Goal: Information Seeking & Learning: Learn about a topic

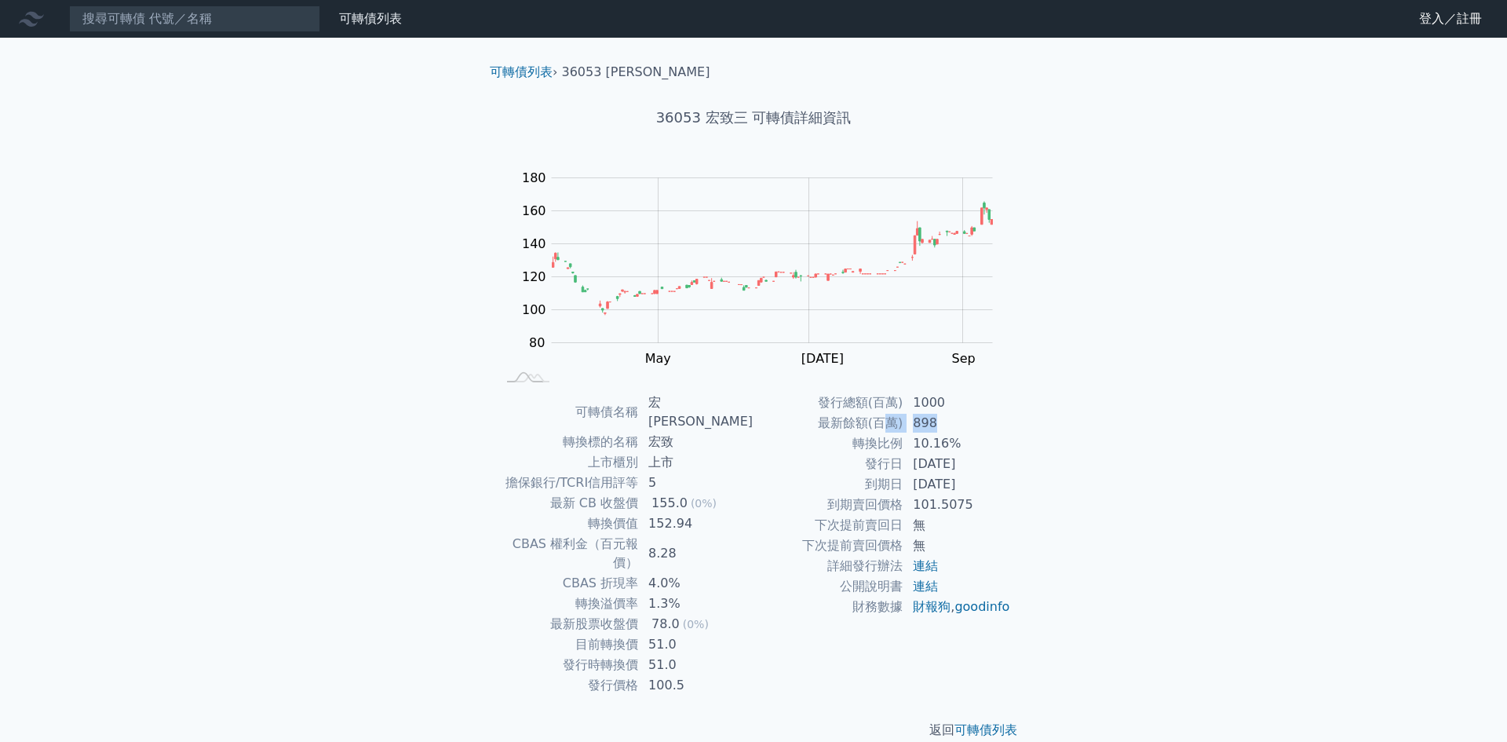
drag, startPoint x: 913, startPoint y: 434, endPoint x: 1015, endPoint y: 426, distance: 102.3
click at [1012, 425] on div "可轉債名稱 宏致三 轉換標的名稱 宏致 上市櫃別 上市 擔保銀行/TCRI信用評等 5 最新 CB 收盤價 155.0 (0%) 轉換價值 152.94 CB…" at bounding box center [753, 543] width 553 height 303
click at [1015, 425] on div "可轉債名稱 宏致三 轉換標的名稱 宏致 上市櫃別 上市 擔保銀行/TCRI信用評等 5 最新 CB 收盤價 155.0 (0%) 轉換價值 152.94 CB…" at bounding box center [753, 543] width 553 height 303
click at [334, 20] on div "可轉債列表" at bounding box center [370, 18] width 75 height 19
click at [364, 27] on div "可轉債列表" at bounding box center [370, 18] width 75 height 19
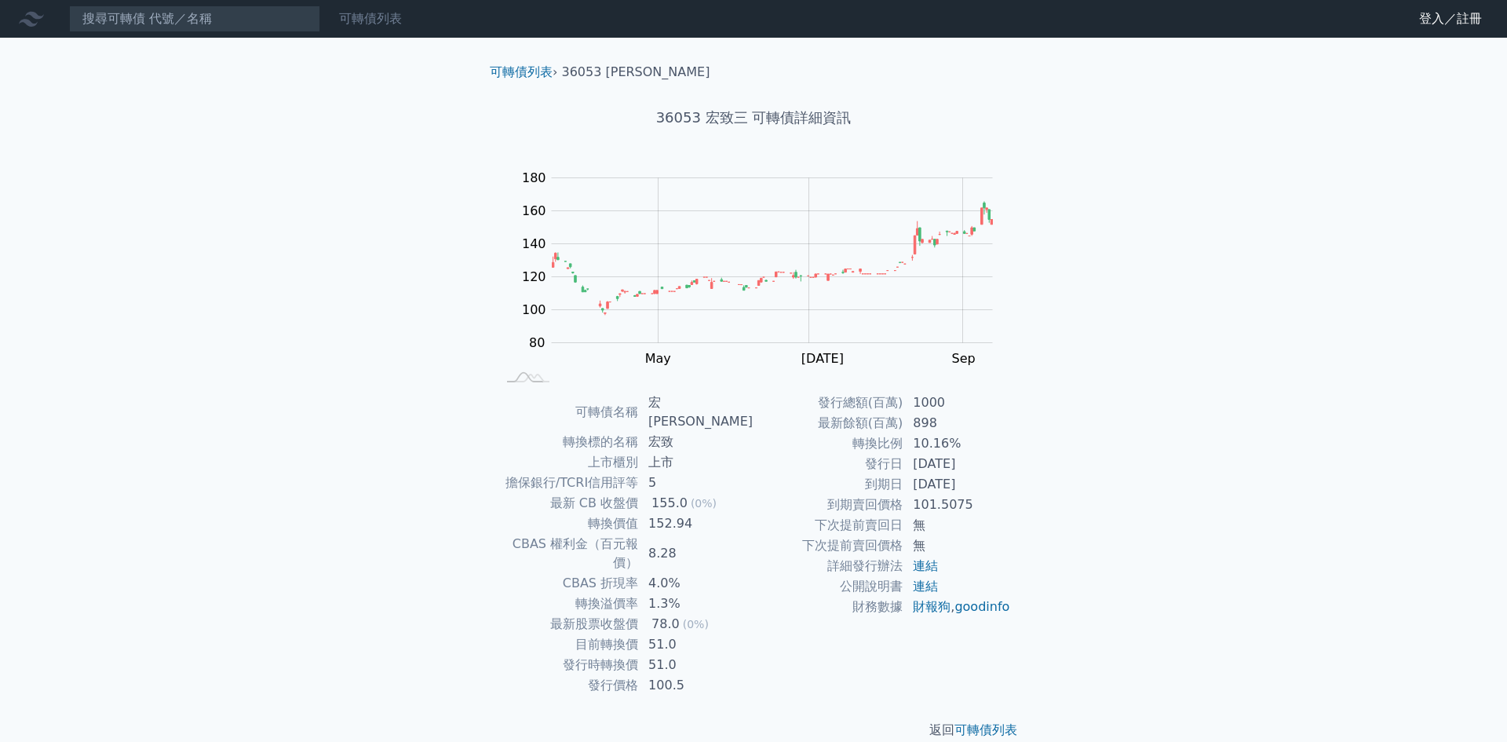
click at [370, 20] on link "可轉債列表" at bounding box center [370, 18] width 63 height 15
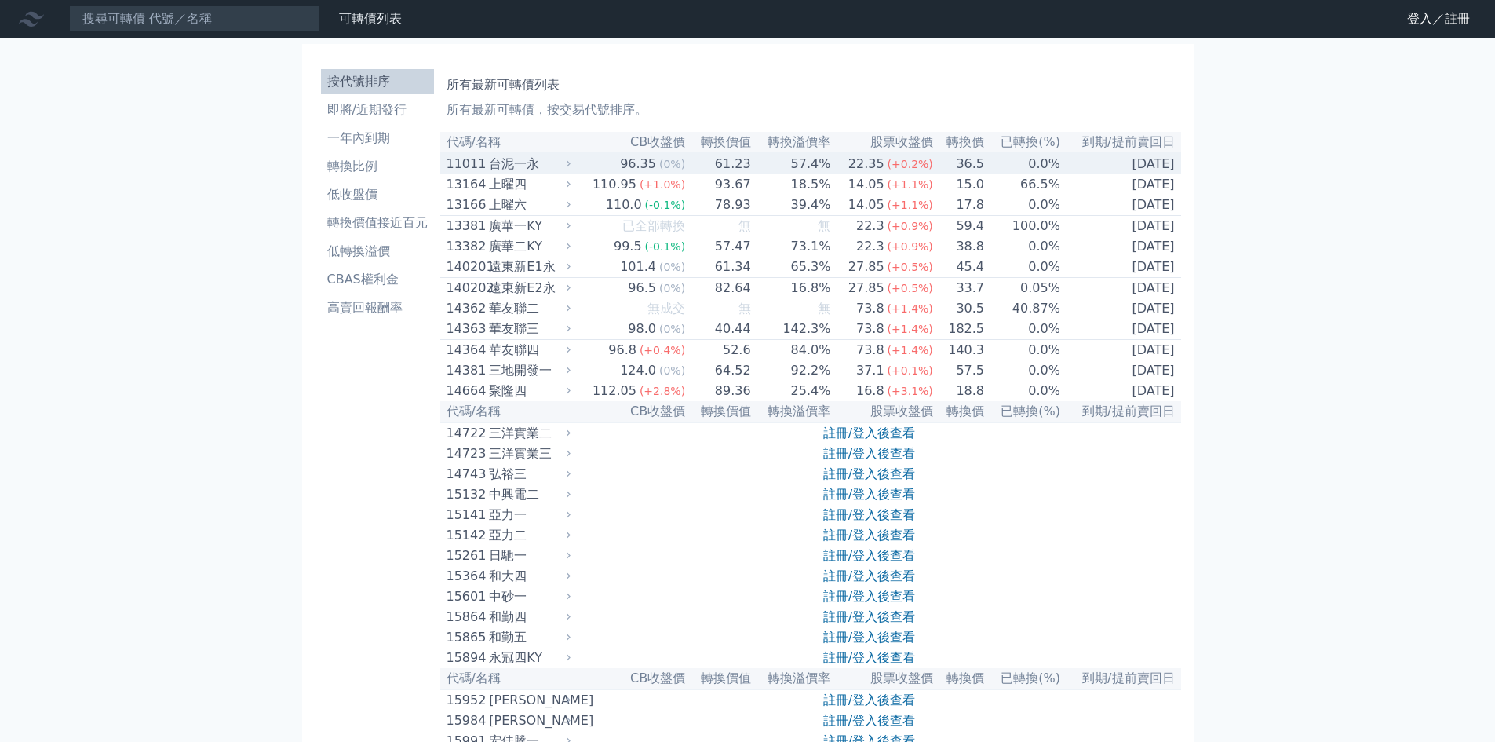
click at [530, 159] on div "台泥一永" at bounding box center [528, 164] width 78 height 19
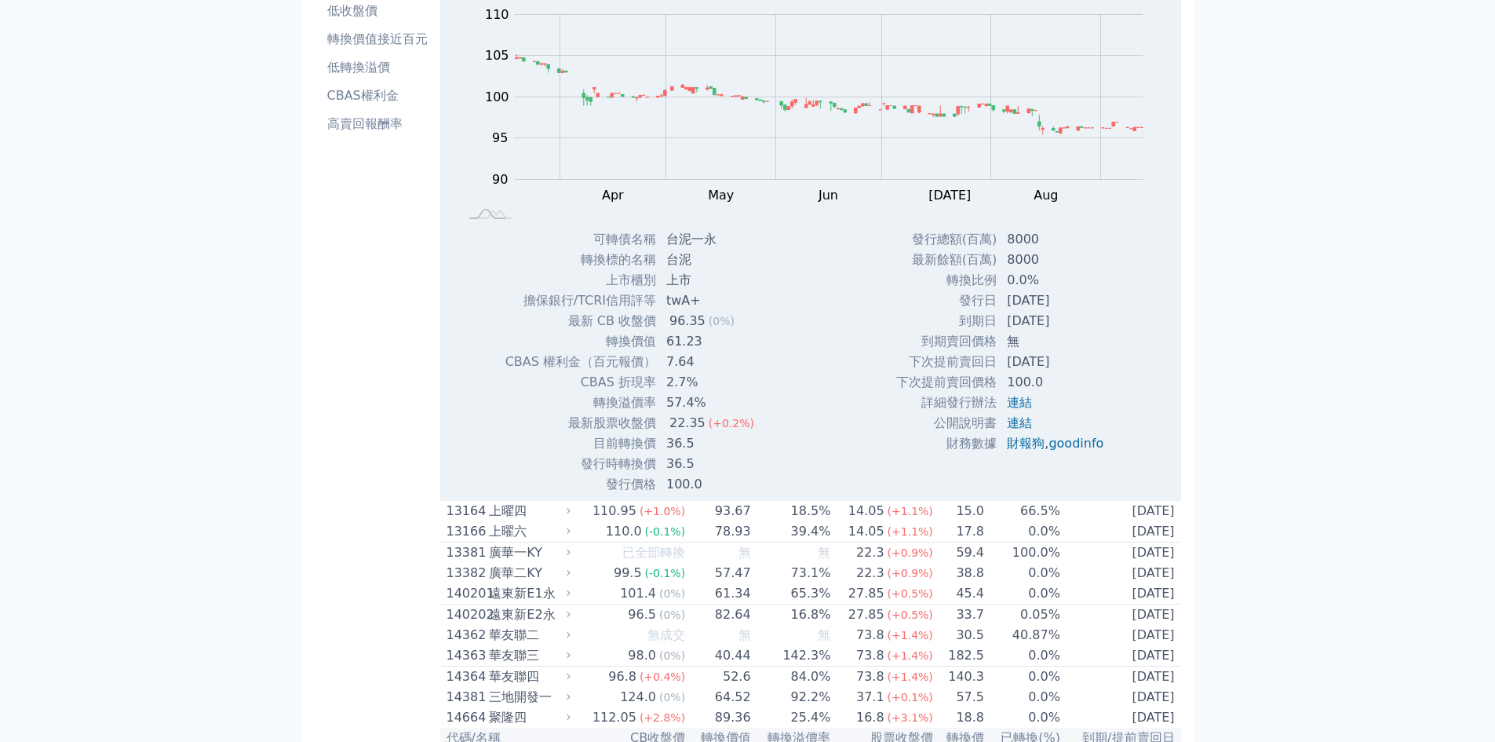
scroll to position [314, 0]
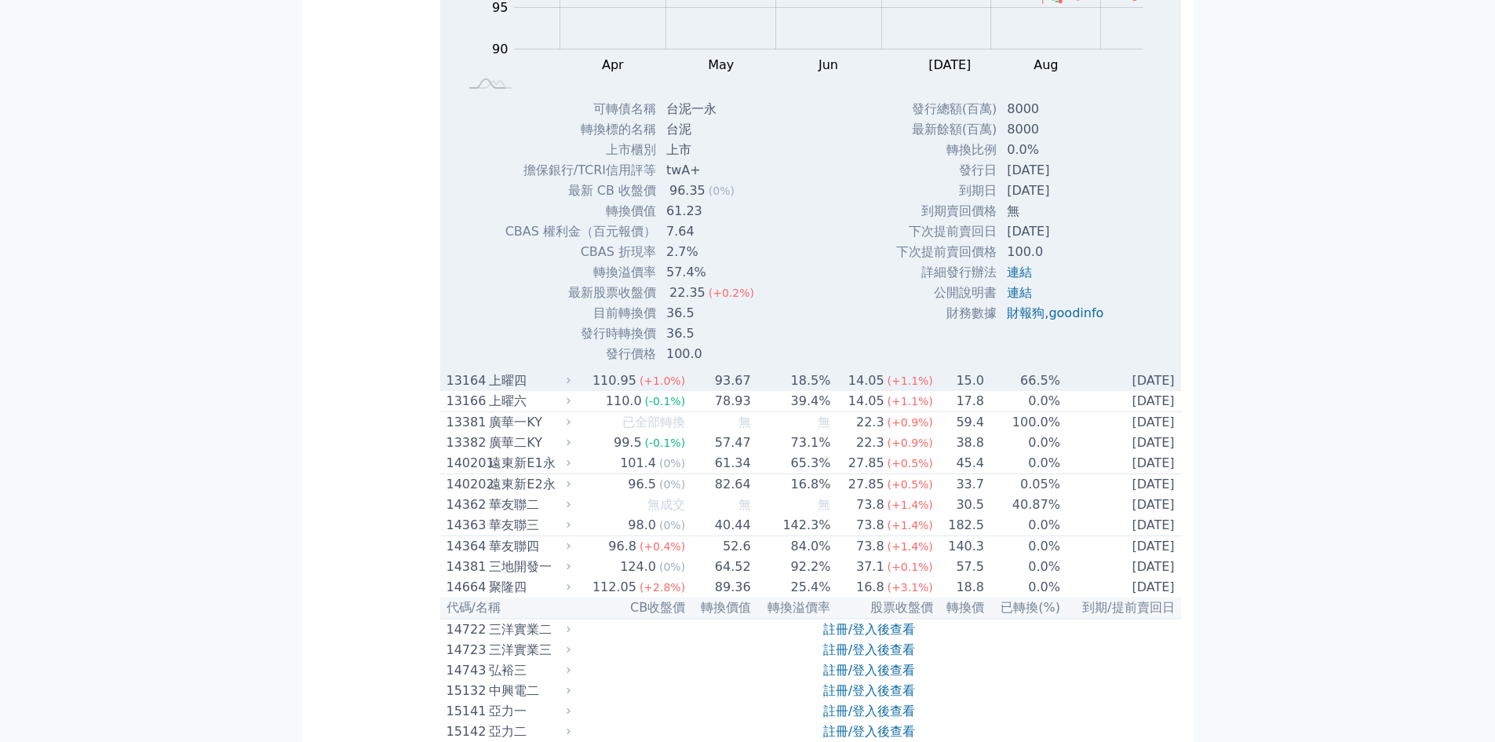
click at [1025, 391] on td "66.5%" at bounding box center [1023, 381] width 76 height 20
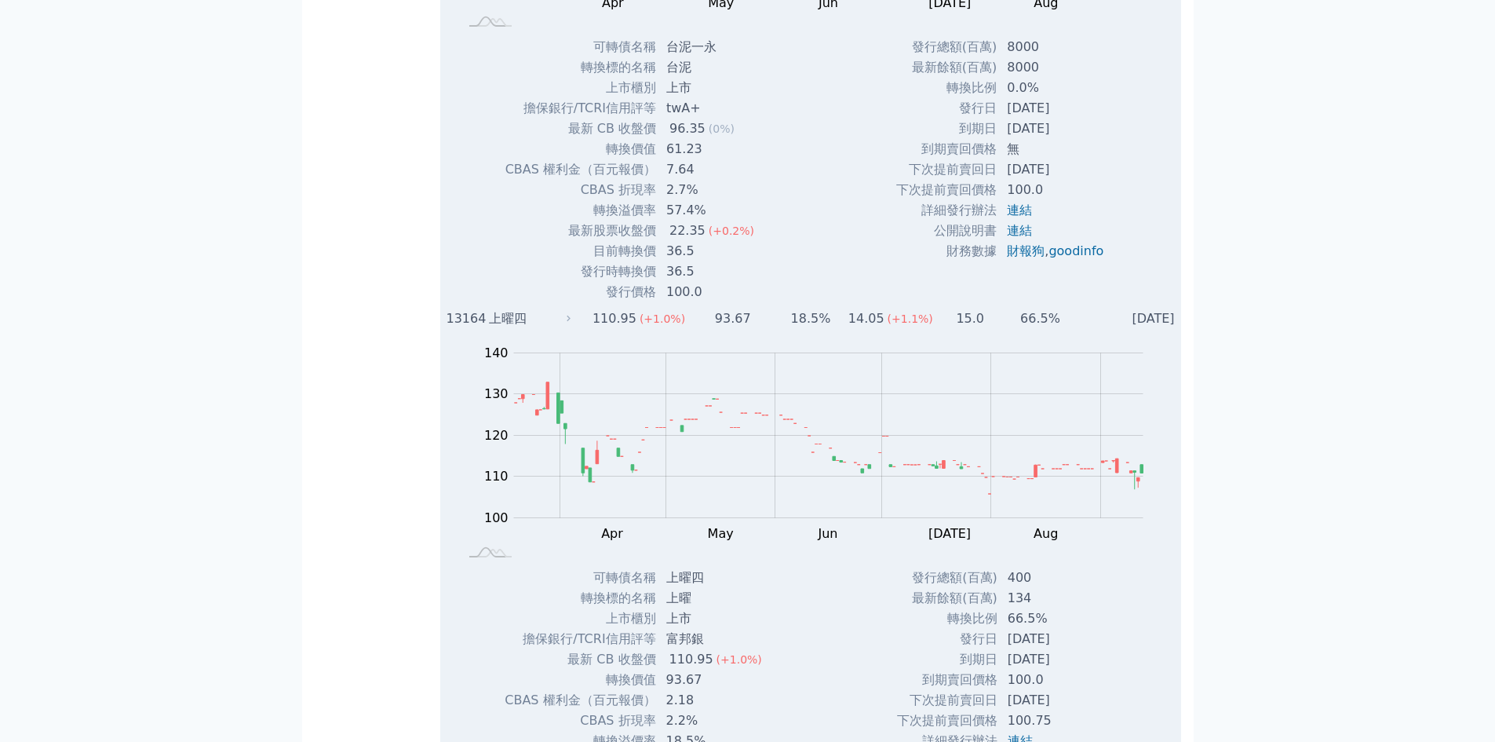
scroll to position [471, 0]
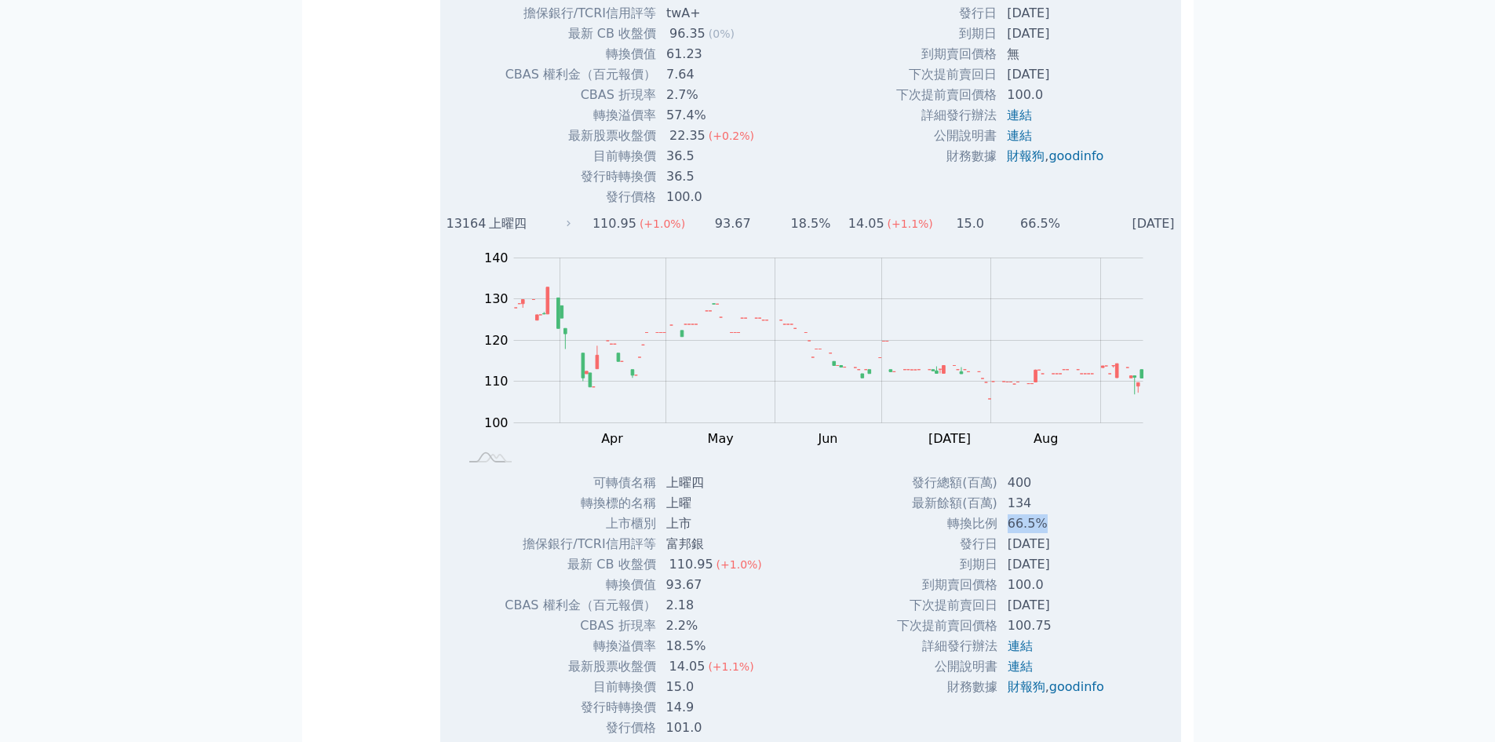
drag, startPoint x: 1039, startPoint y: 535, endPoint x: 997, endPoint y: 534, distance: 41.6
click at [1003, 534] on td "66.5%" at bounding box center [1057, 523] width 119 height 20
